Goal: Information Seeking & Learning: Find specific page/section

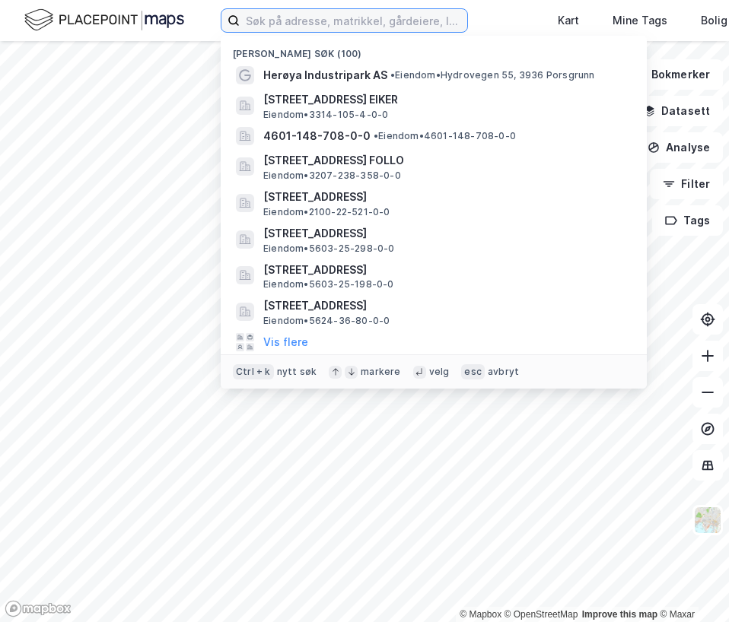
click at [379, 21] on input at bounding box center [353, 20] width 227 height 23
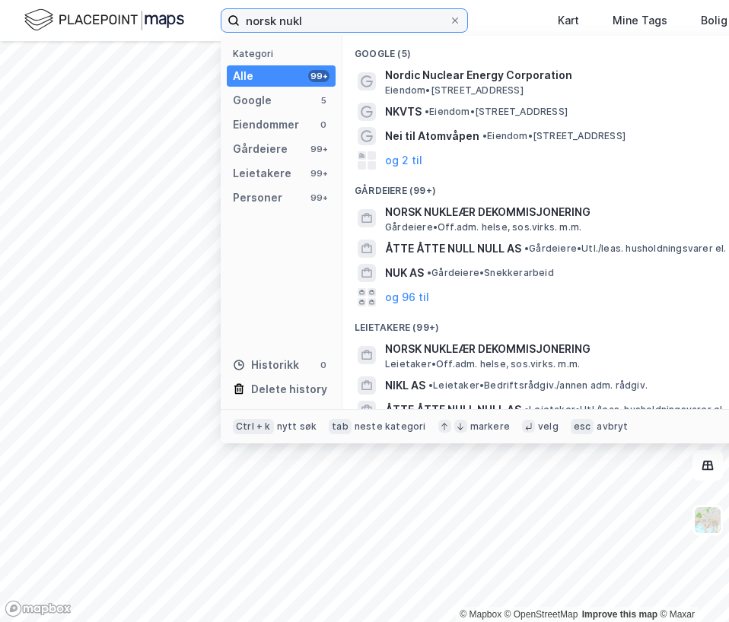
type input "norsk nukl"
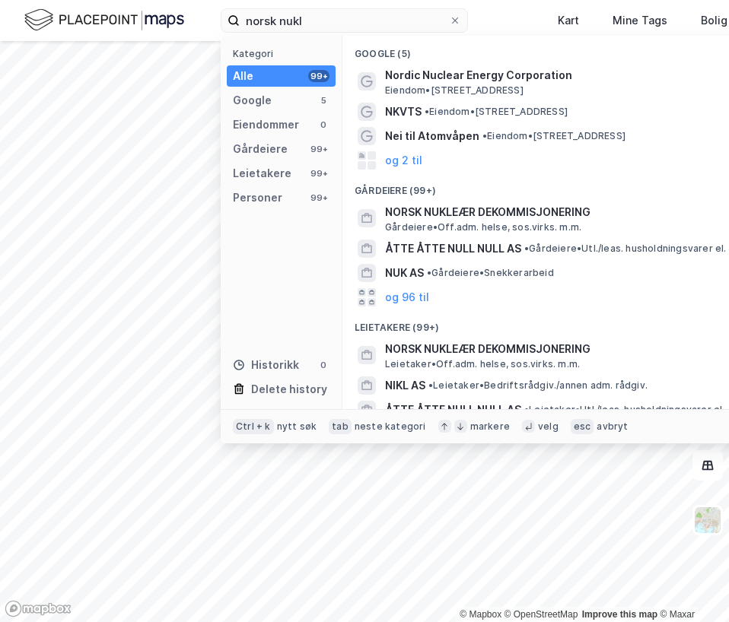
click at [492, 220] on span "NORSK NUKLEÆR DEKOMMISJONERING" at bounding box center [567, 212] width 365 height 18
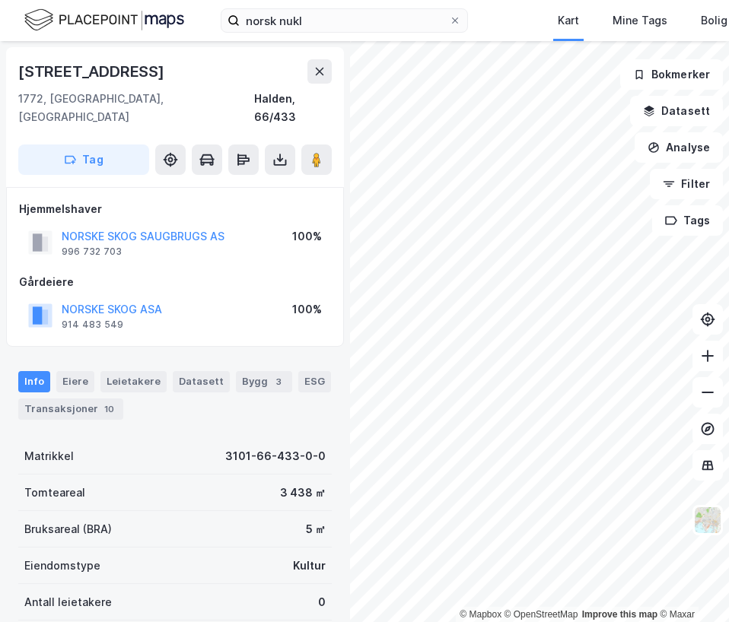
click at [511, 16] on div "norsk nukl Kart Mine Tags Bolig Verktøy [PERSON_NAME]" at bounding box center [364, 20] width 729 height 41
